Goal: Navigation & Orientation: Find specific page/section

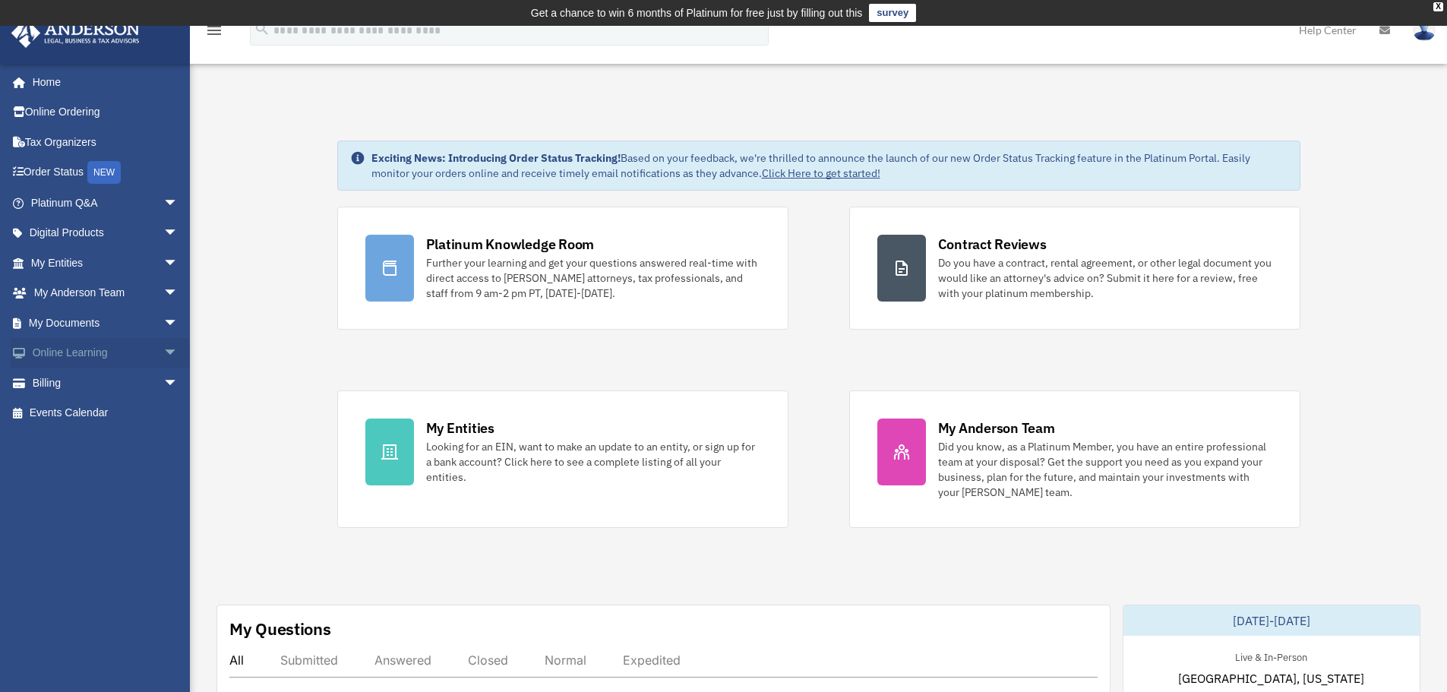
click at [163, 352] on span "arrow_drop_down" at bounding box center [178, 353] width 30 height 31
click at [163, 323] on span "arrow_drop_down" at bounding box center [178, 323] width 30 height 31
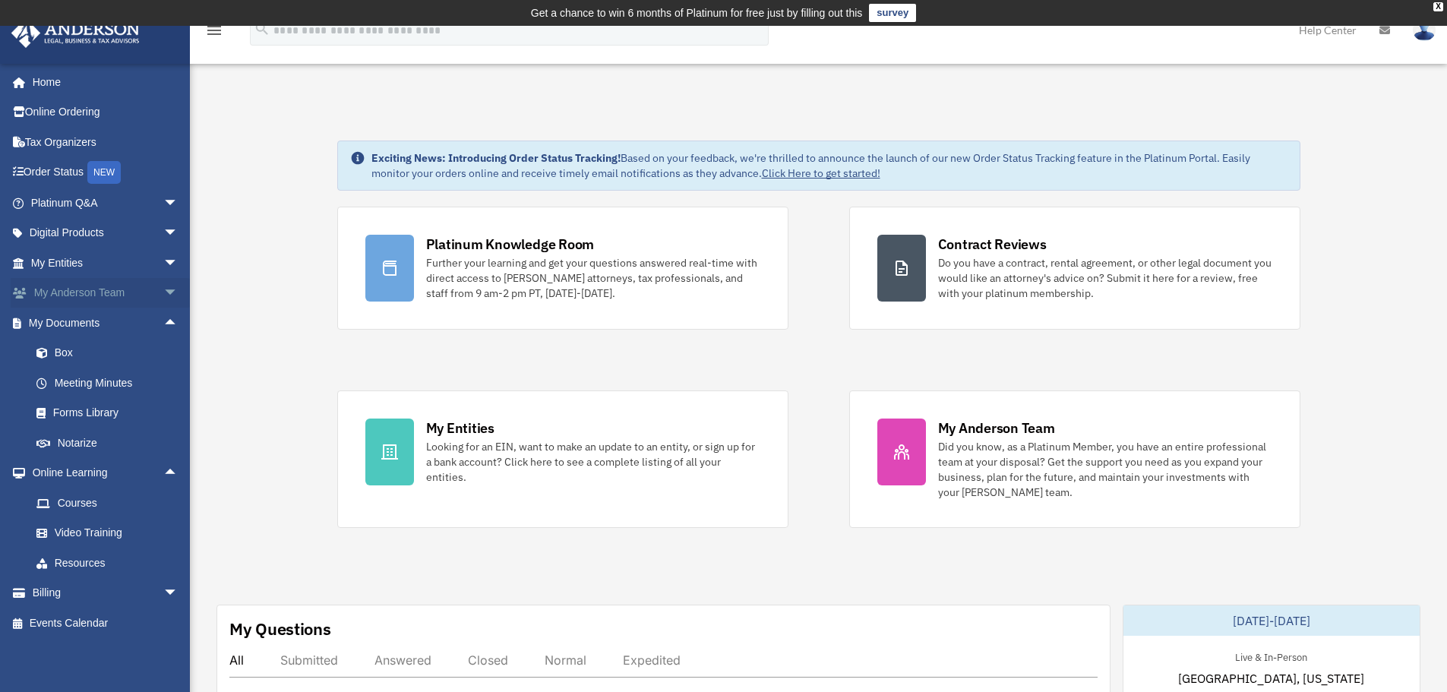
click at [163, 296] on span "arrow_drop_down" at bounding box center [178, 293] width 30 height 31
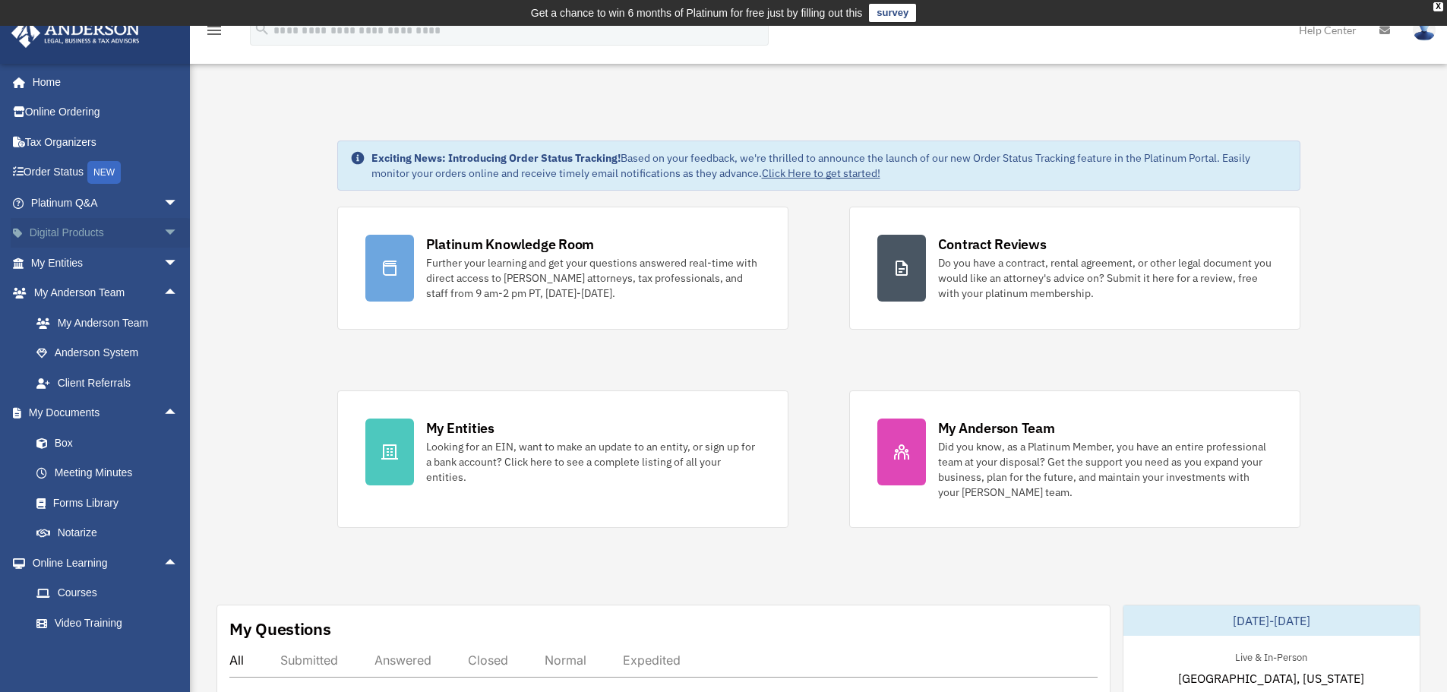
click at [163, 230] on span "arrow_drop_down" at bounding box center [178, 233] width 30 height 31
click at [119, 287] on div "Business Credit Optimizer" at bounding box center [117, 292] width 129 height 19
